Goal: Task Accomplishment & Management: Manage account settings

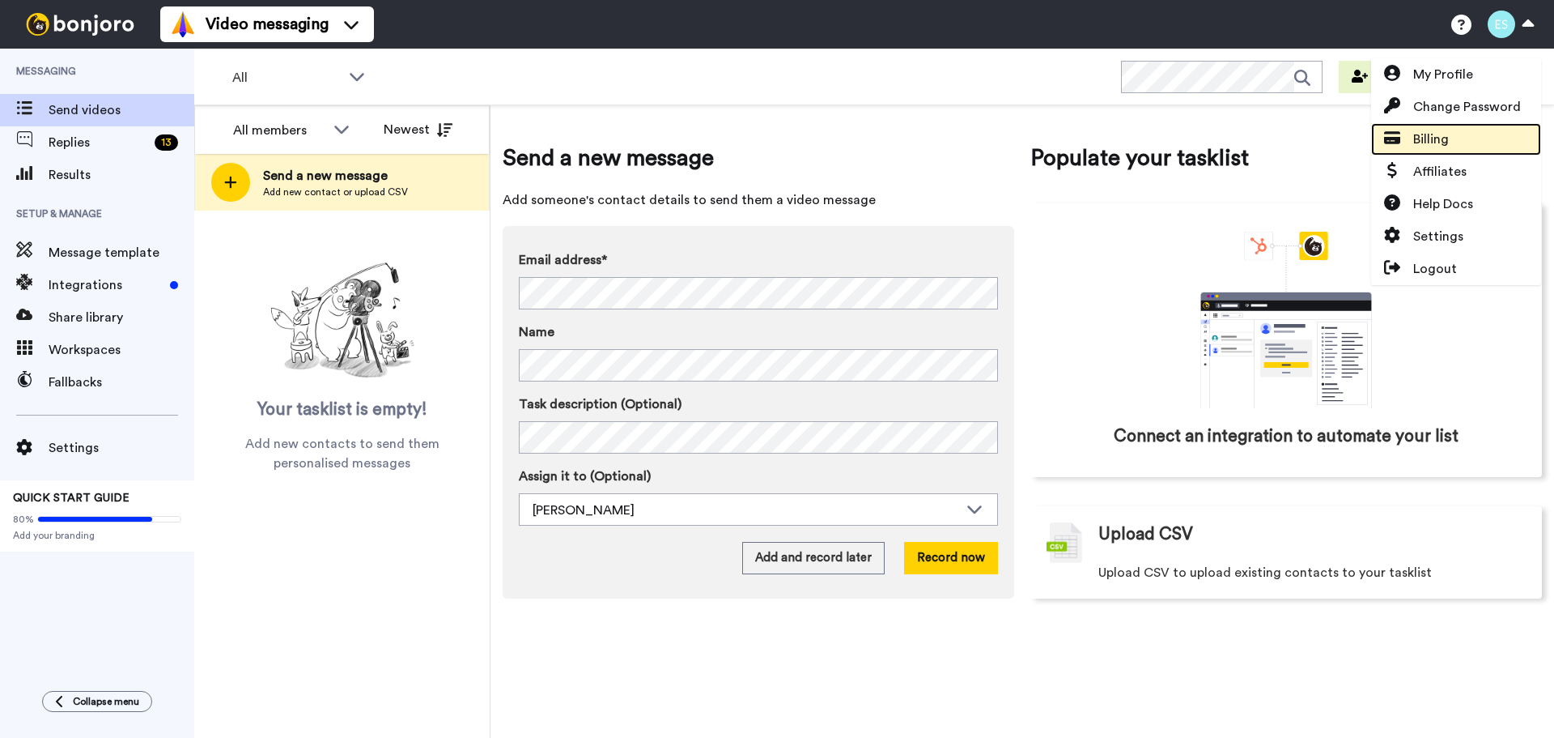
click at [1450, 133] on link "Billing" at bounding box center [1456, 139] width 170 height 32
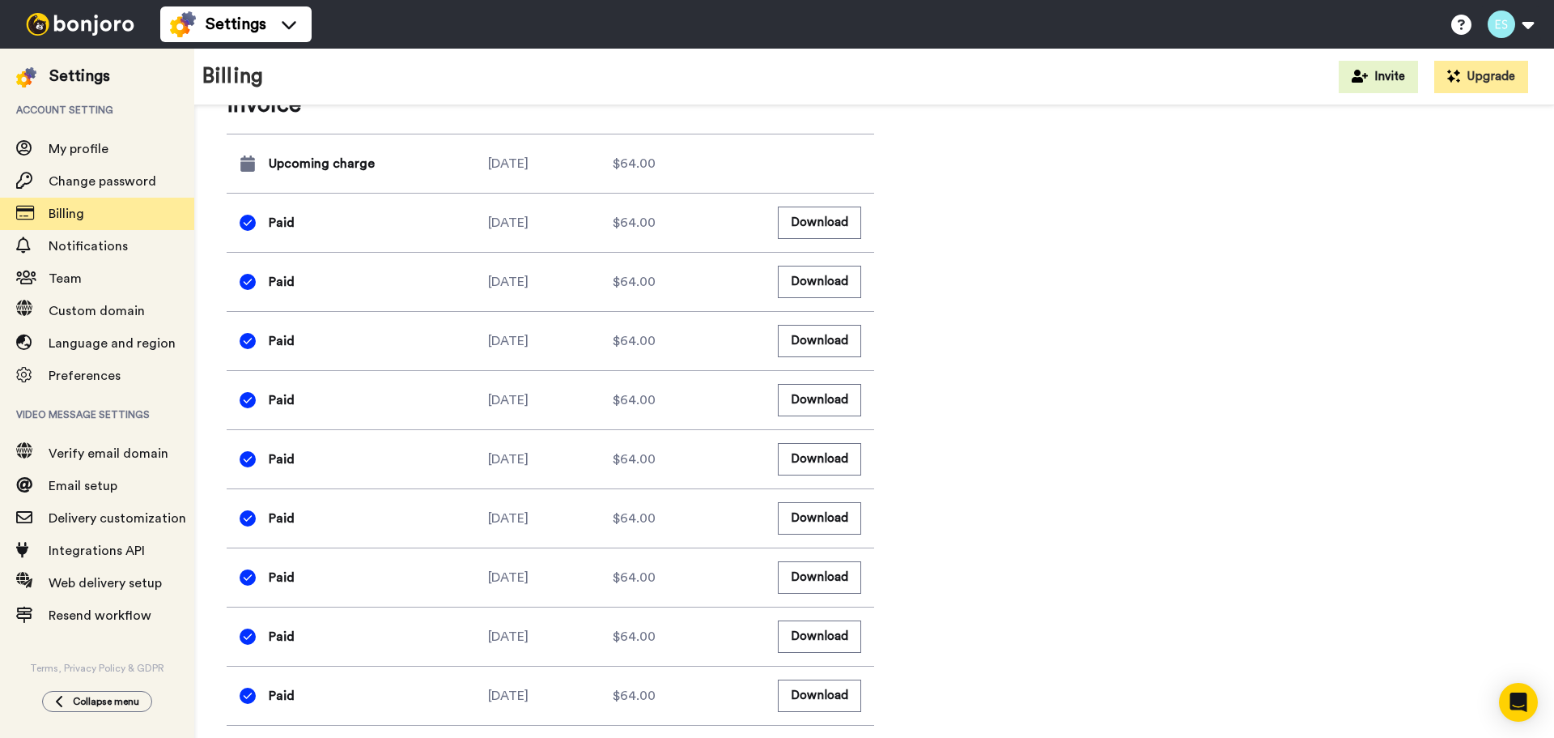
scroll to position [810, 0]
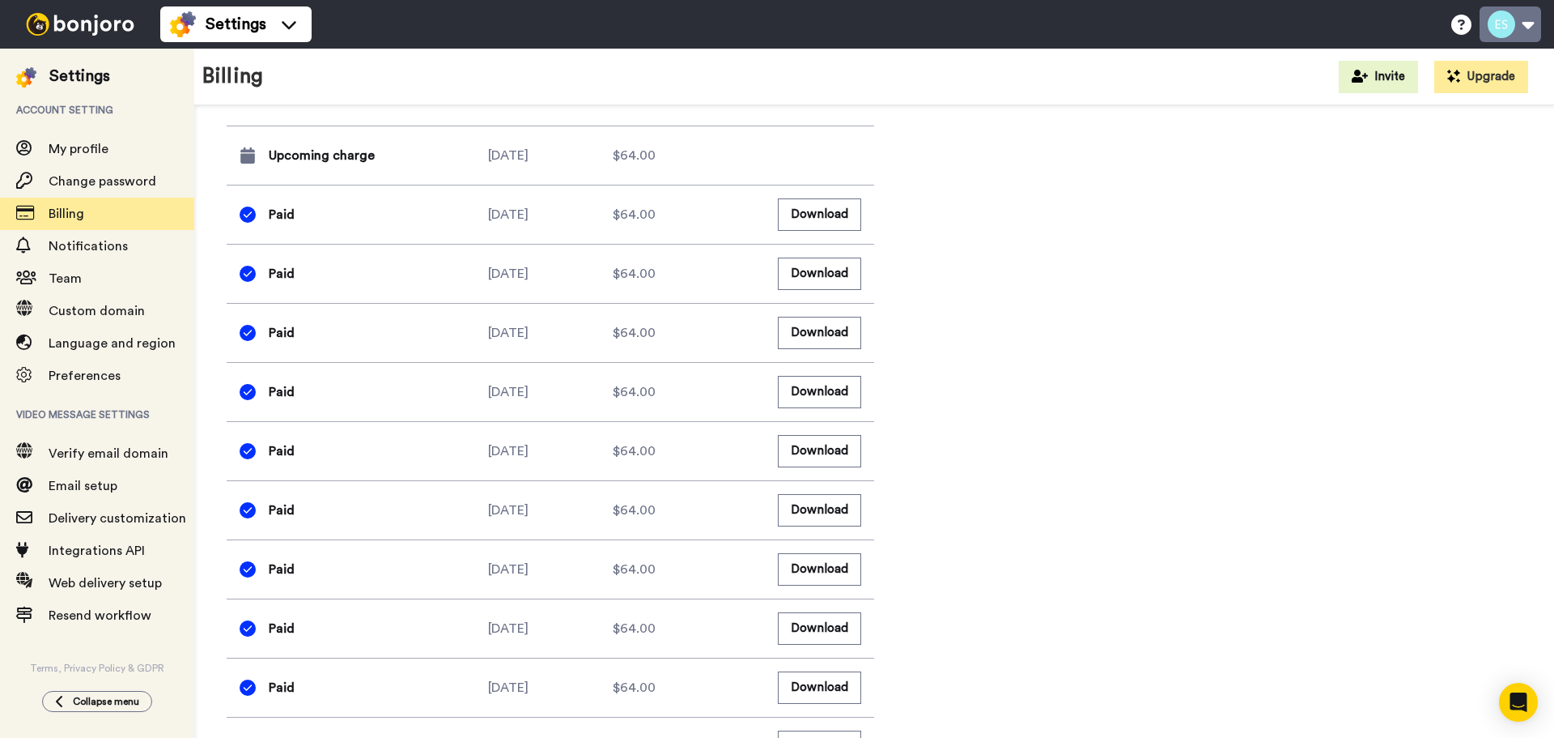
click at [1514, 24] on button at bounding box center [1511, 24] width 62 height 36
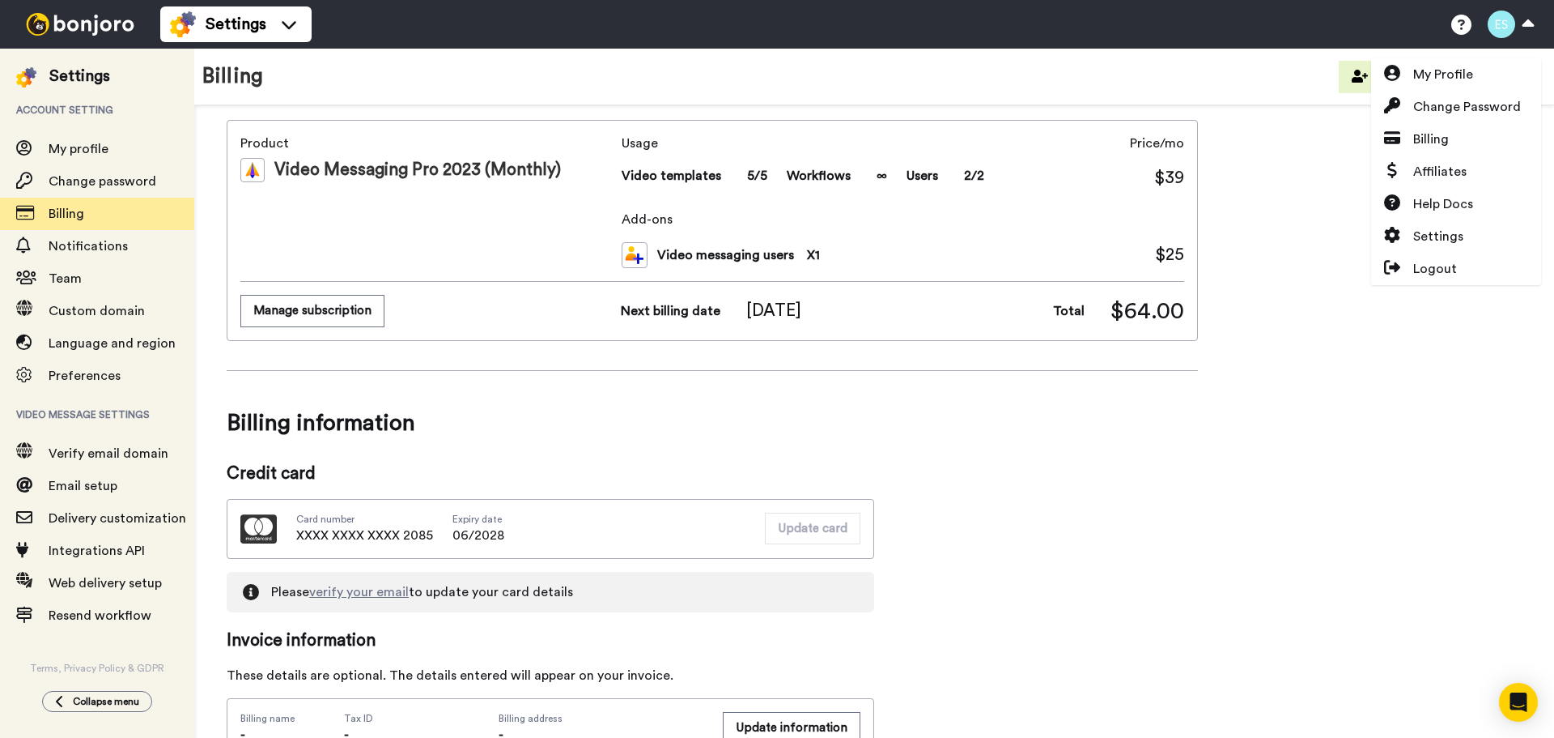
scroll to position [0, 0]
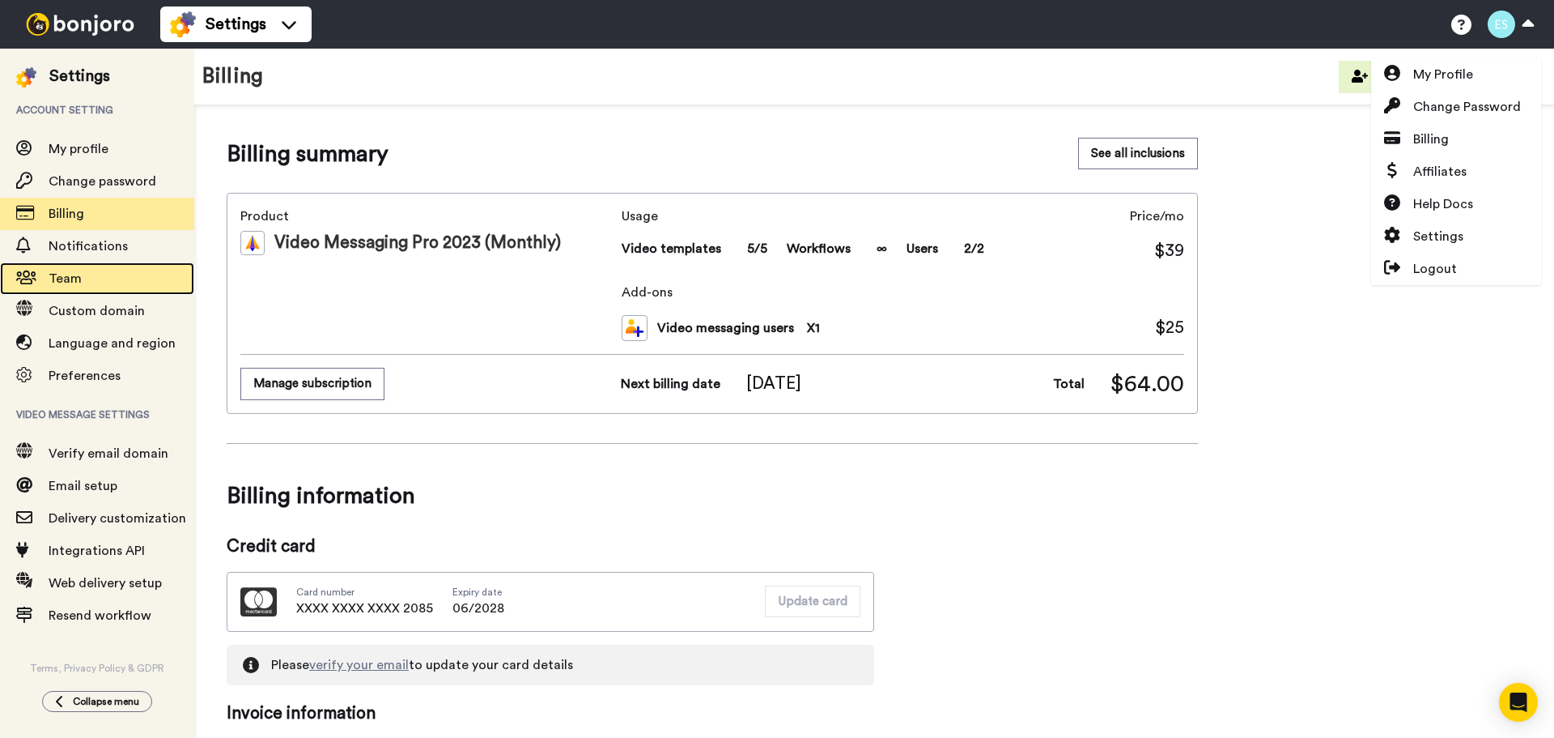
click at [91, 272] on span "Team" at bounding box center [122, 278] width 146 height 19
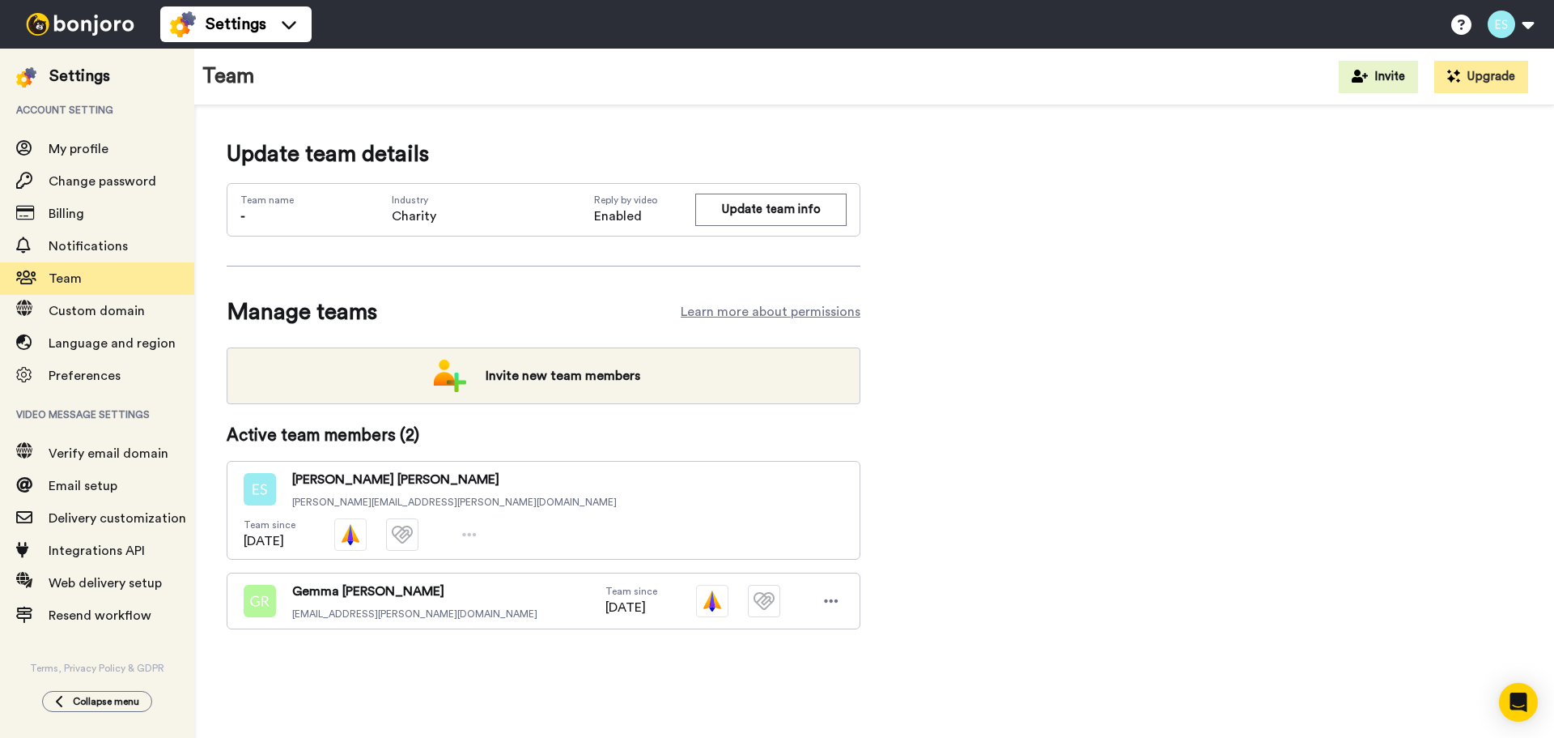
click at [846, 572] on div "[PERSON_NAME] [PERSON_NAME][EMAIL_ADDRESS][DOMAIN_NAME] Team since [DATE]" at bounding box center [544, 600] width 634 height 57
click at [835, 593] on icon at bounding box center [831, 601] width 15 height 16
click at [942, 543] on div "Update team details Team name - Industry Charity Reply by video Enabled Update …" at bounding box center [874, 409] width 1295 height 543
click at [833, 593] on icon at bounding box center [831, 601] width 15 height 16
click at [774, 611] on li "Delete user" at bounding box center [762, 614] width 164 height 26
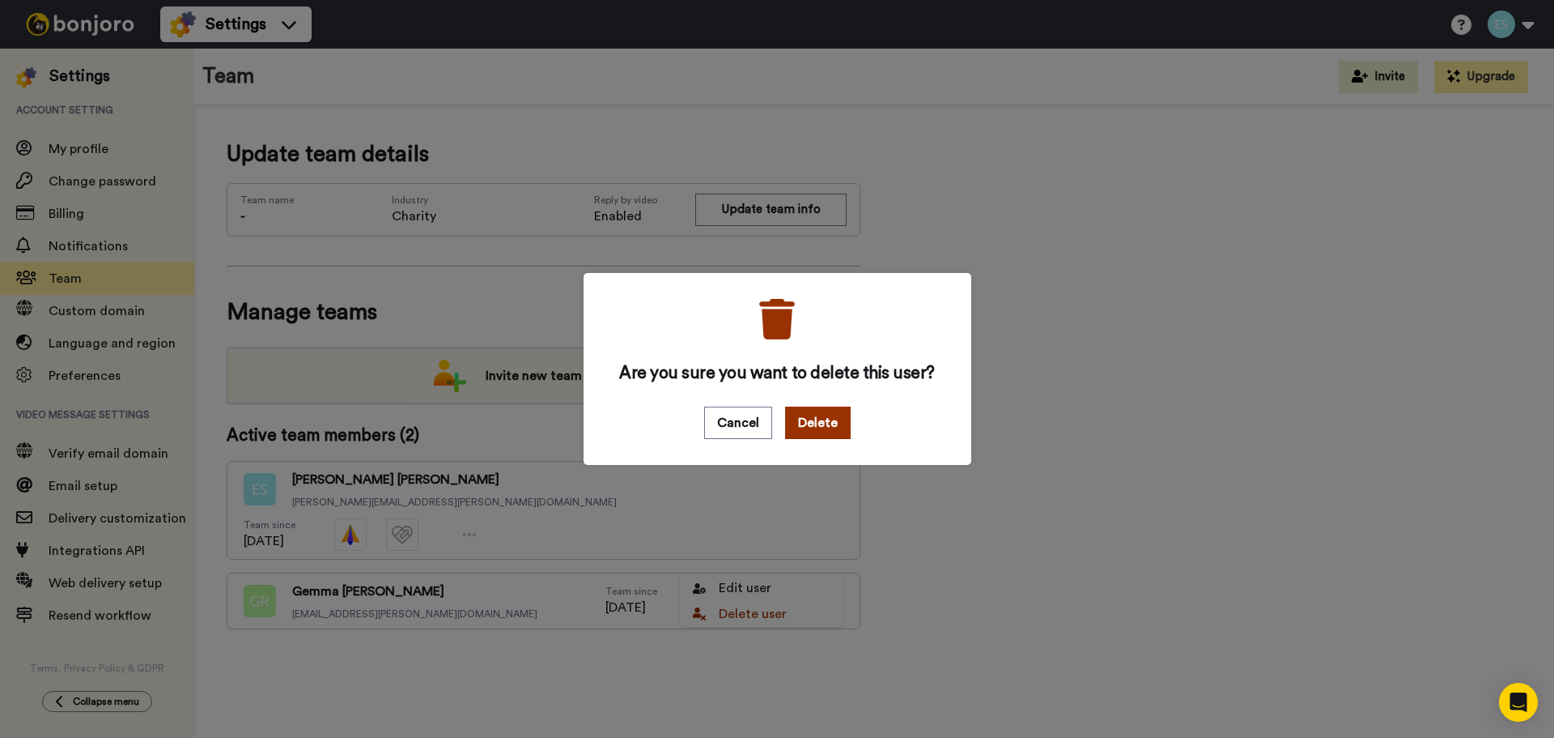
click at [811, 425] on button "Delete" at bounding box center [818, 422] width 66 height 32
